Goal: Find specific page/section: Find specific page/section

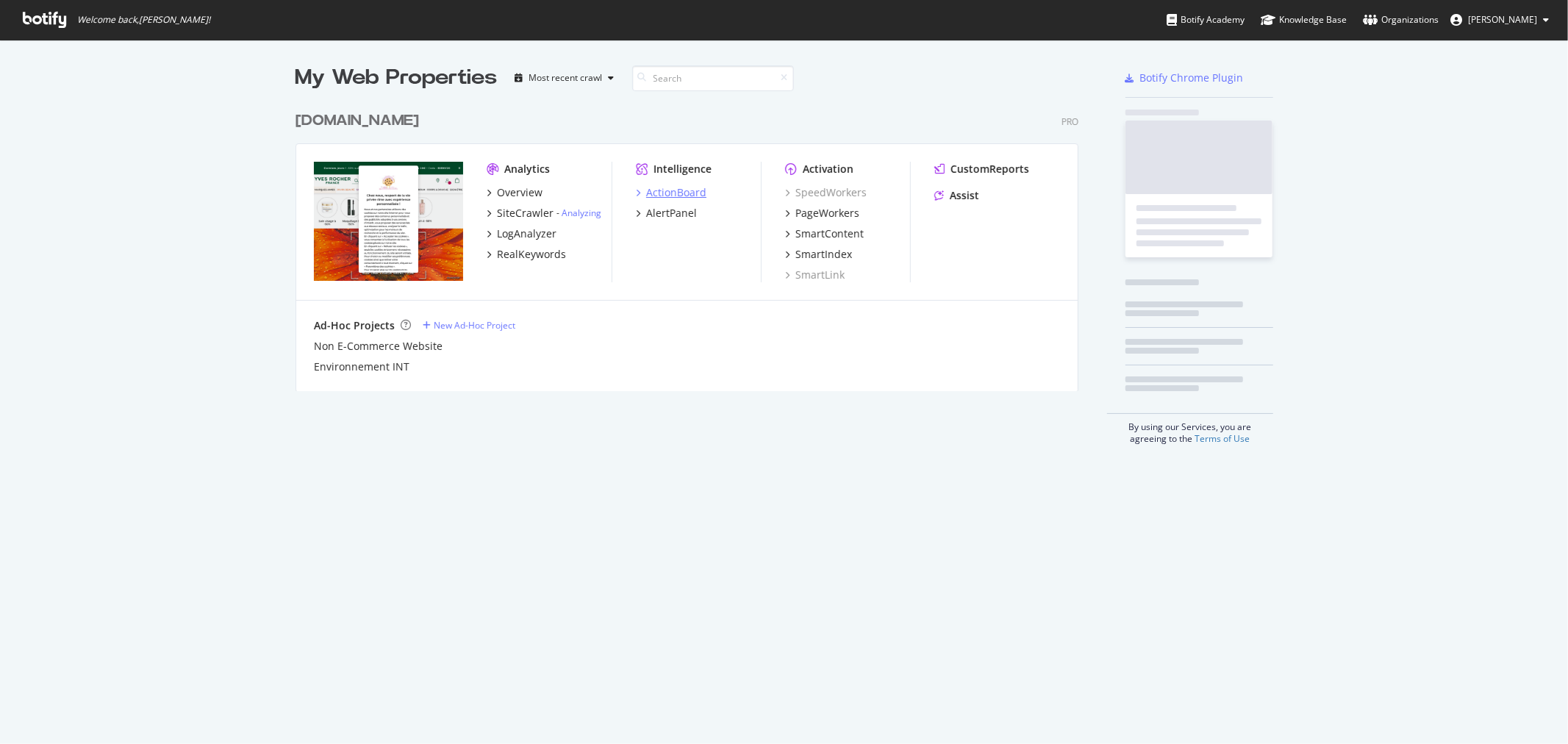
scroll to position [731, 1544]
click at [825, 213] on div "PageWorkers" at bounding box center [827, 212] width 64 height 15
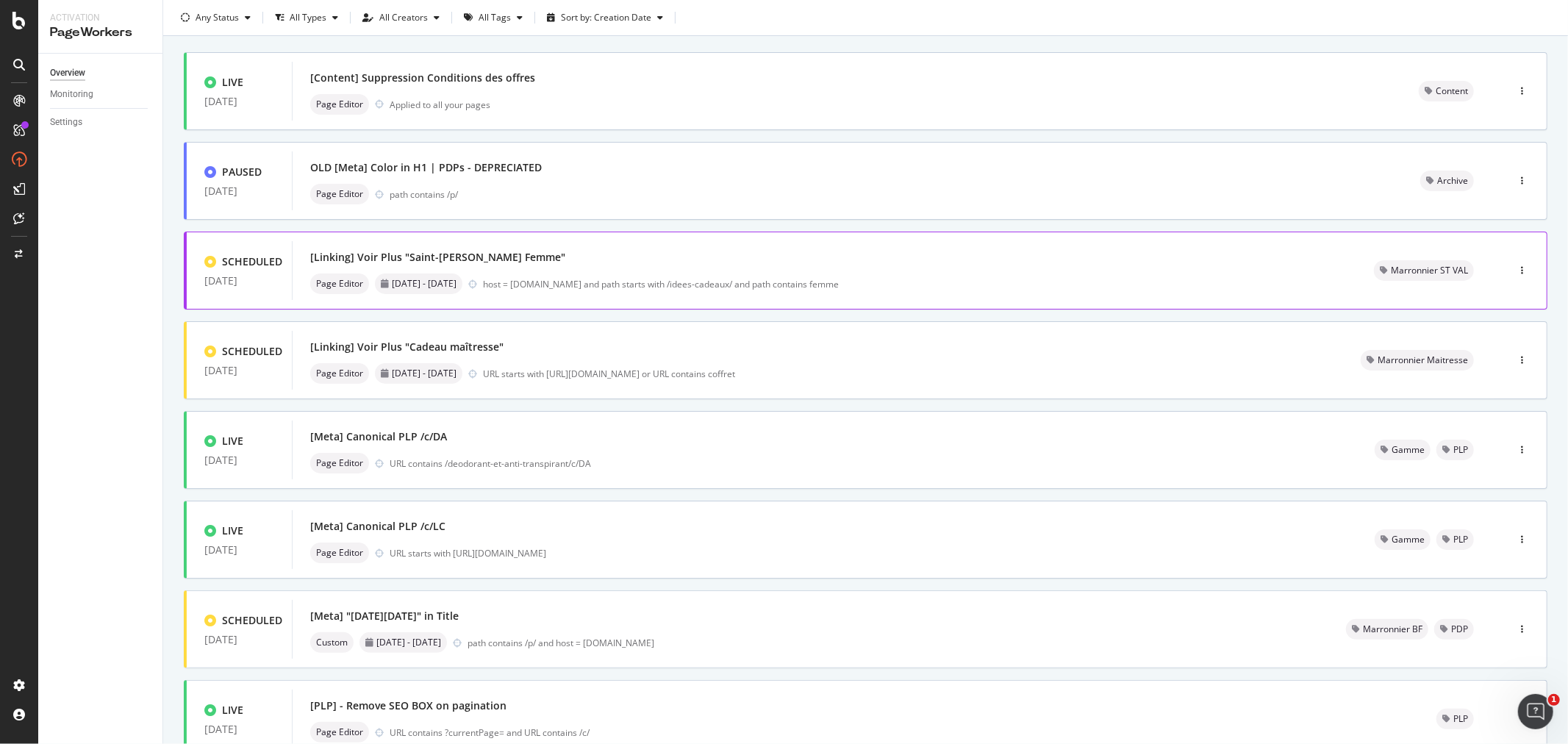
scroll to position [163, 0]
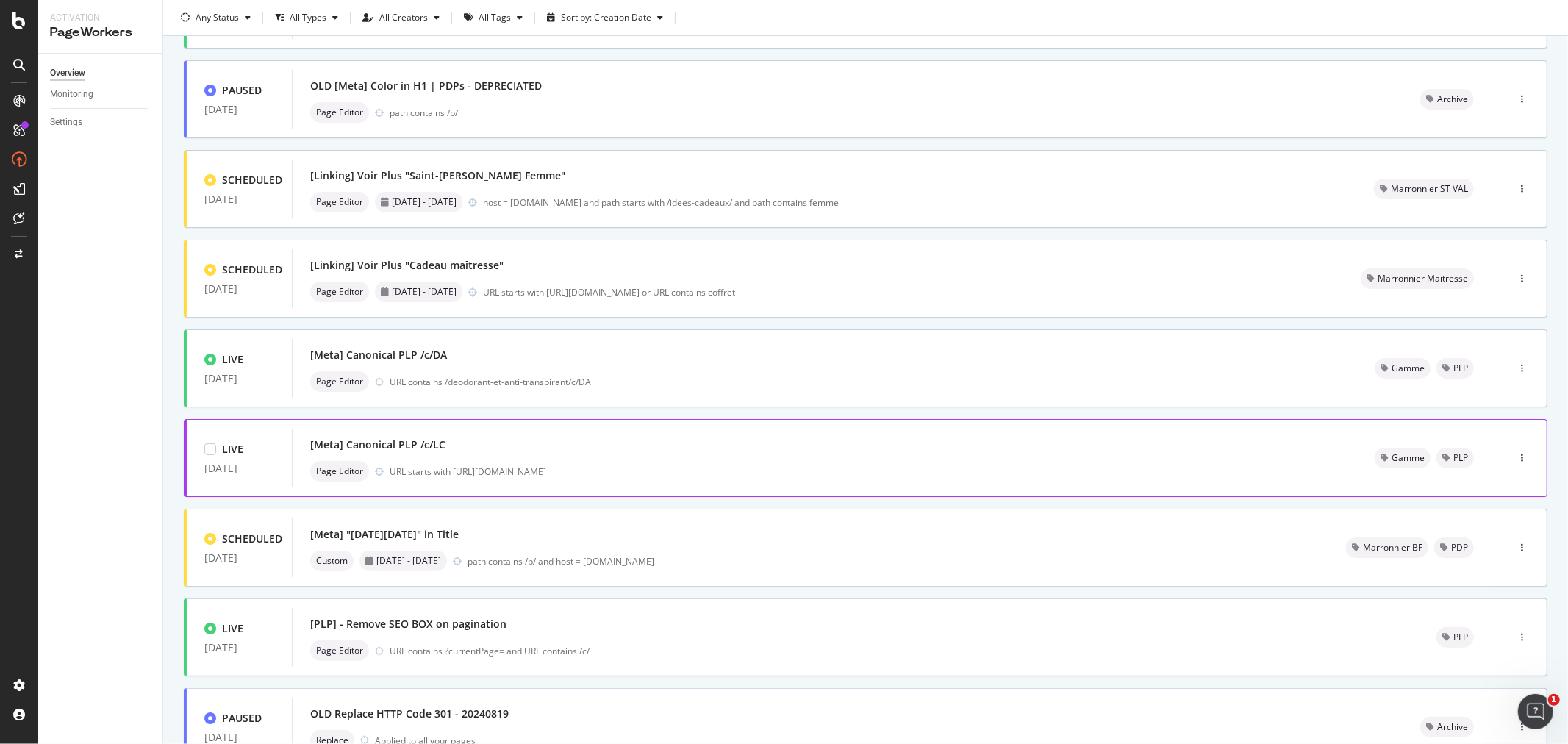
click at [622, 451] on div "[Meta] Canonical PLP /c/LC" at bounding box center [824, 444] width 1029 height 20
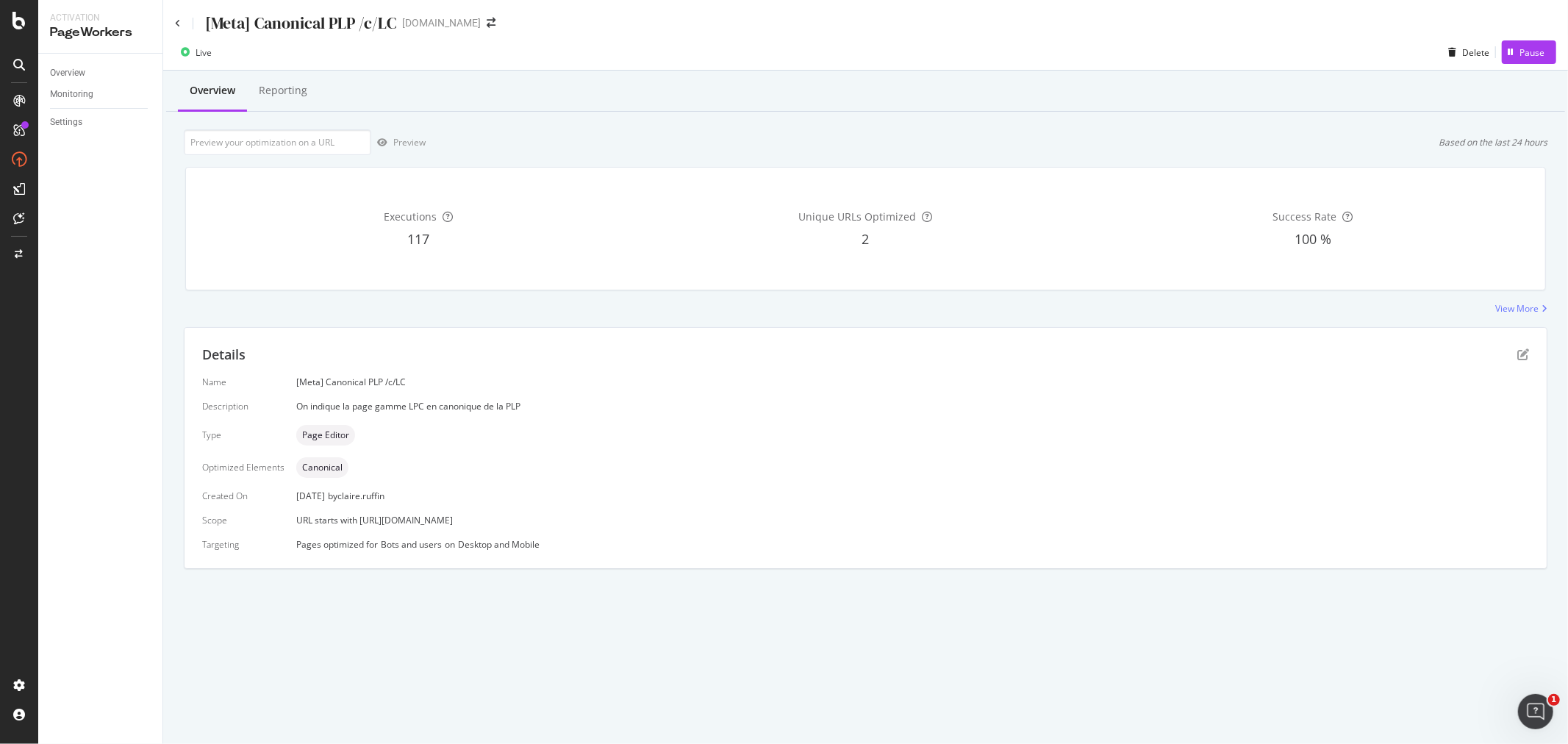
drag, startPoint x: 418, startPoint y: 519, endPoint x: 566, endPoint y: 517, distance: 148.0
click at [566, 517] on div "URL starts with [URL][DOMAIN_NAME]" at bounding box center [912, 520] width 1232 height 13
